Goal: Task Accomplishment & Management: Manage account settings

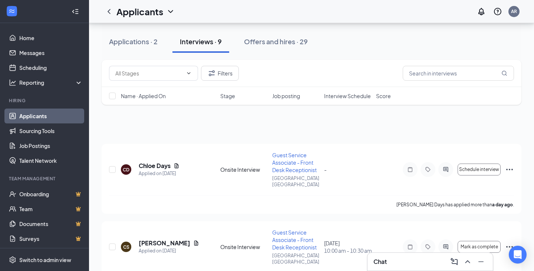
click at [275, 13] on div "Applicants AR" at bounding box center [311, 11] width 445 height 23
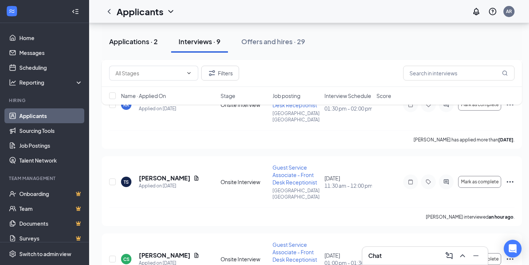
scroll to position [373, 0]
click at [124, 44] on div "Applications · 2" at bounding box center [133, 41] width 49 height 9
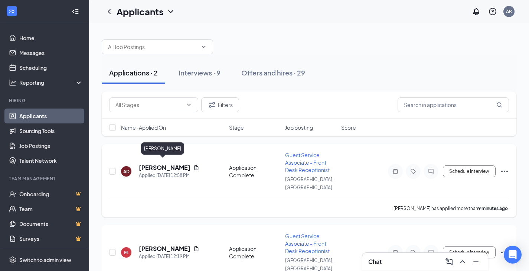
click at [151, 163] on h5 "[PERSON_NAME]" at bounding box center [165, 167] width 52 height 8
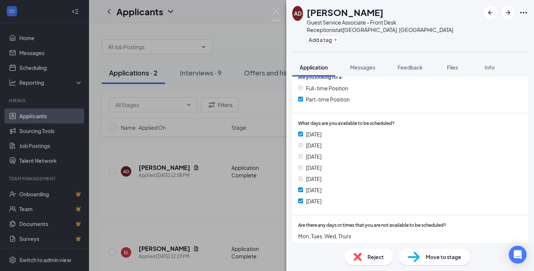
scroll to position [165, 0]
click at [369, 255] on span "Reject" at bounding box center [376, 256] width 16 height 8
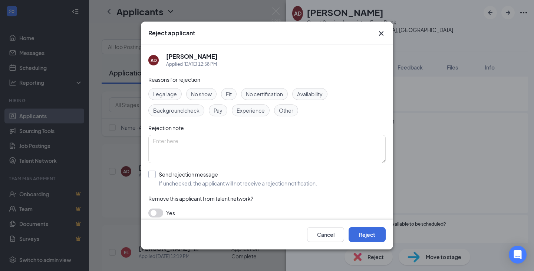
click at [175, 180] on input "Send rejection message If unchecked, the applicant will not receive a rejection…" at bounding box center [232, 178] width 169 height 16
checkbox input "true"
click at [365, 235] on button "Reject" at bounding box center [367, 234] width 37 height 15
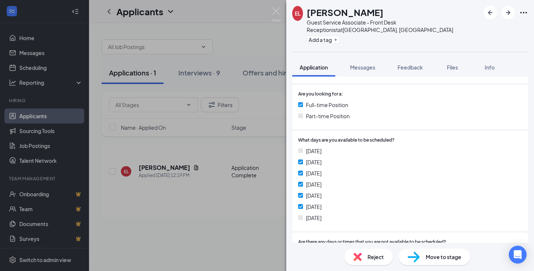
scroll to position [148, 0]
click at [370, 257] on span "Reject" at bounding box center [376, 256] width 16 height 8
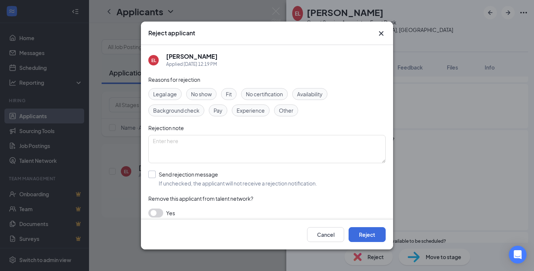
click at [207, 183] on input "Send rejection message If unchecked, the applicant will not receive a rejection…" at bounding box center [232, 178] width 169 height 16
checkbox input "true"
click at [370, 233] on button "Reject" at bounding box center [367, 234] width 37 height 15
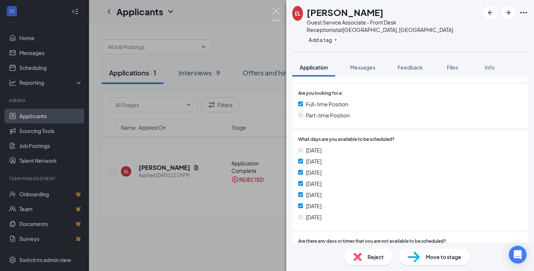
click at [275, 11] on img at bounding box center [276, 14] width 9 height 14
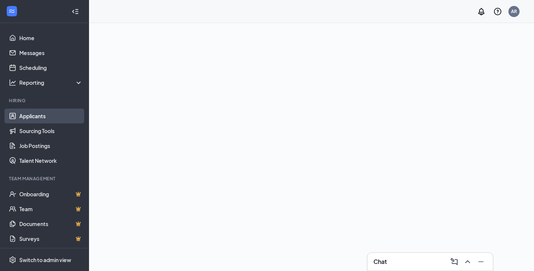
click at [32, 115] on link "Applicants" at bounding box center [50, 115] width 63 height 15
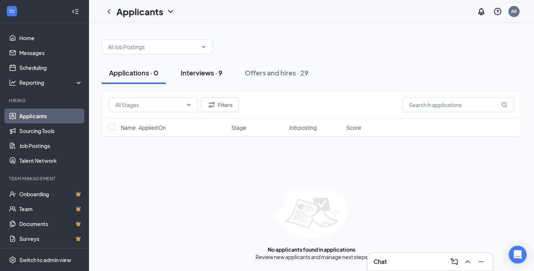
click at [200, 76] on div "Interviews · 9" at bounding box center [202, 72] width 42 height 9
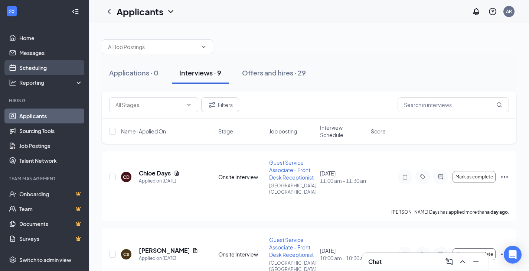
click at [32, 68] on link "Scheduling" at bounding box center [50, 67] width 63 height 15
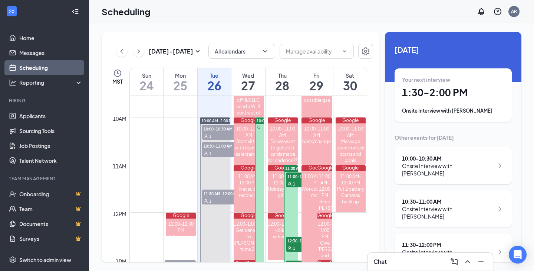
scroll to position [458, 0]
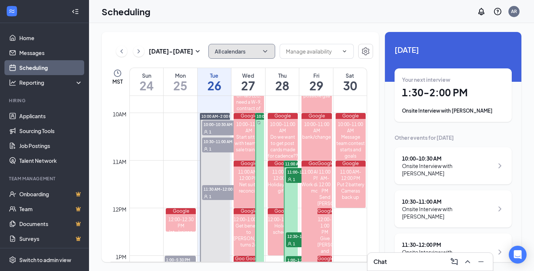
click at [231, 56] on button "All calendars" at bounding box center [242, 51] width 67 height 15
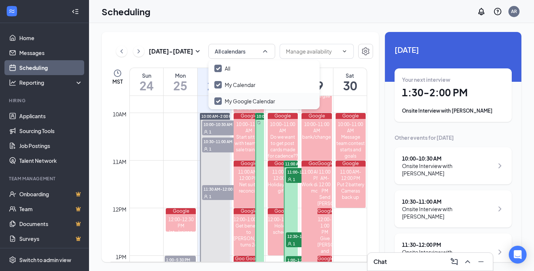
click at [233, 102] on input "My Google Calendar" at bounding box center [245, 100] width 61 height 7
checkbox input "true"
checkbox input "false"
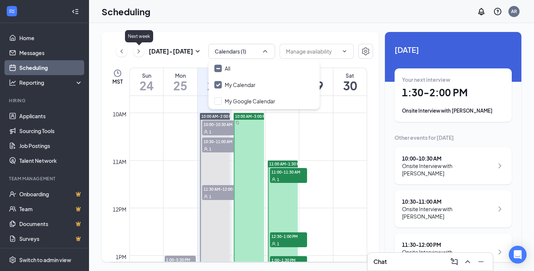
click at [139, 51] on icon "ChevronRight" at bounding box center [139, 51] width 2 height 4
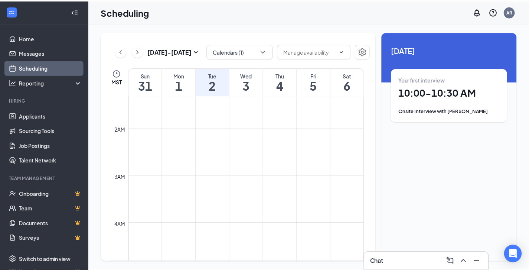
scroll to position [21, 0]
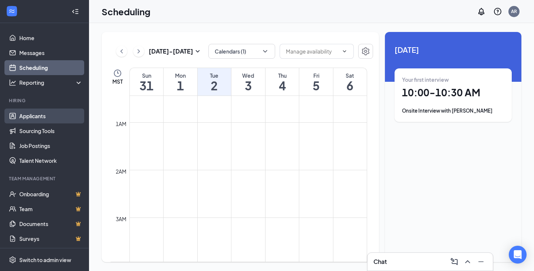
click at [28, 115] on link "Applicants" at bounding box center [50, 115] width 63 height 15
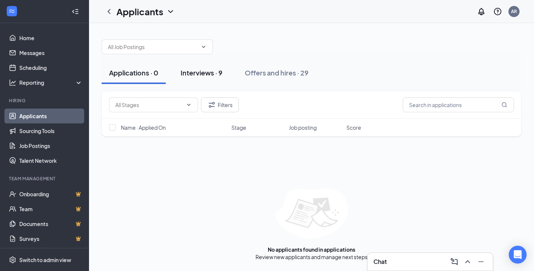
click at [196, 72] on div "Interviews · 9" at bounding box center [202, 72] width 42 height 9
